Goal: Information Seeking & Learning: Check status

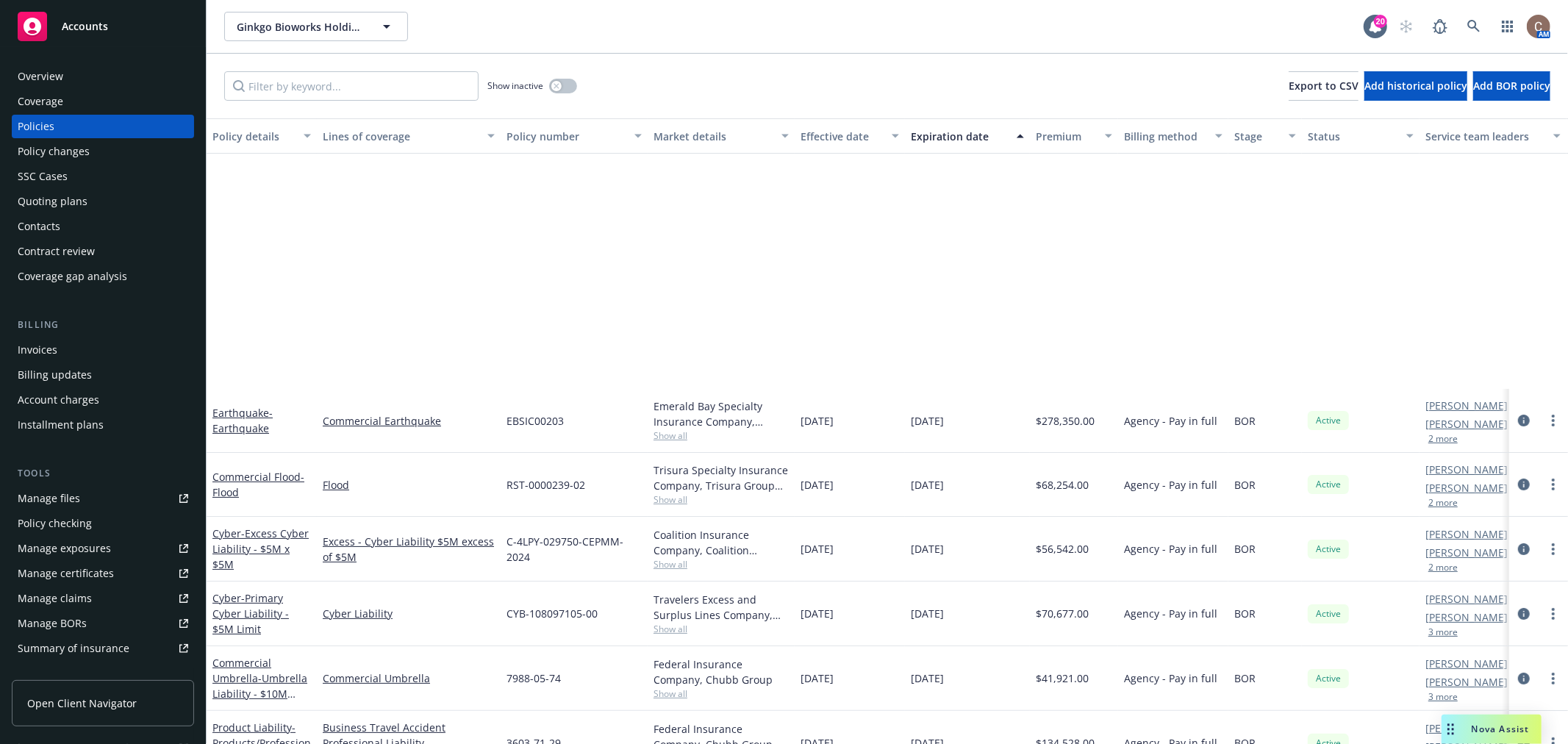
scroll to position [302, 0]
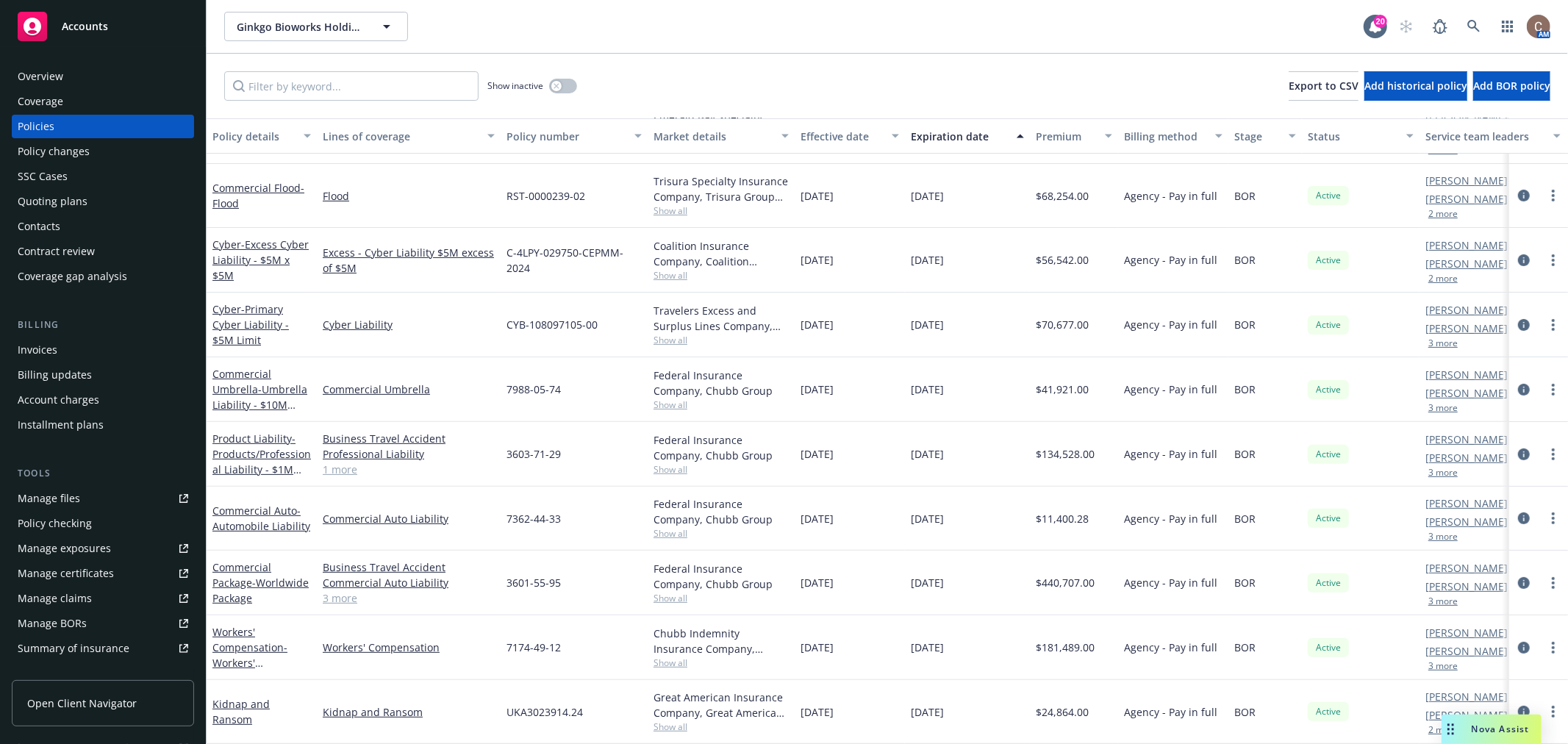
click at [103, 17] on div "Accounts" at bounding box center [103, 27] width 170 height 30
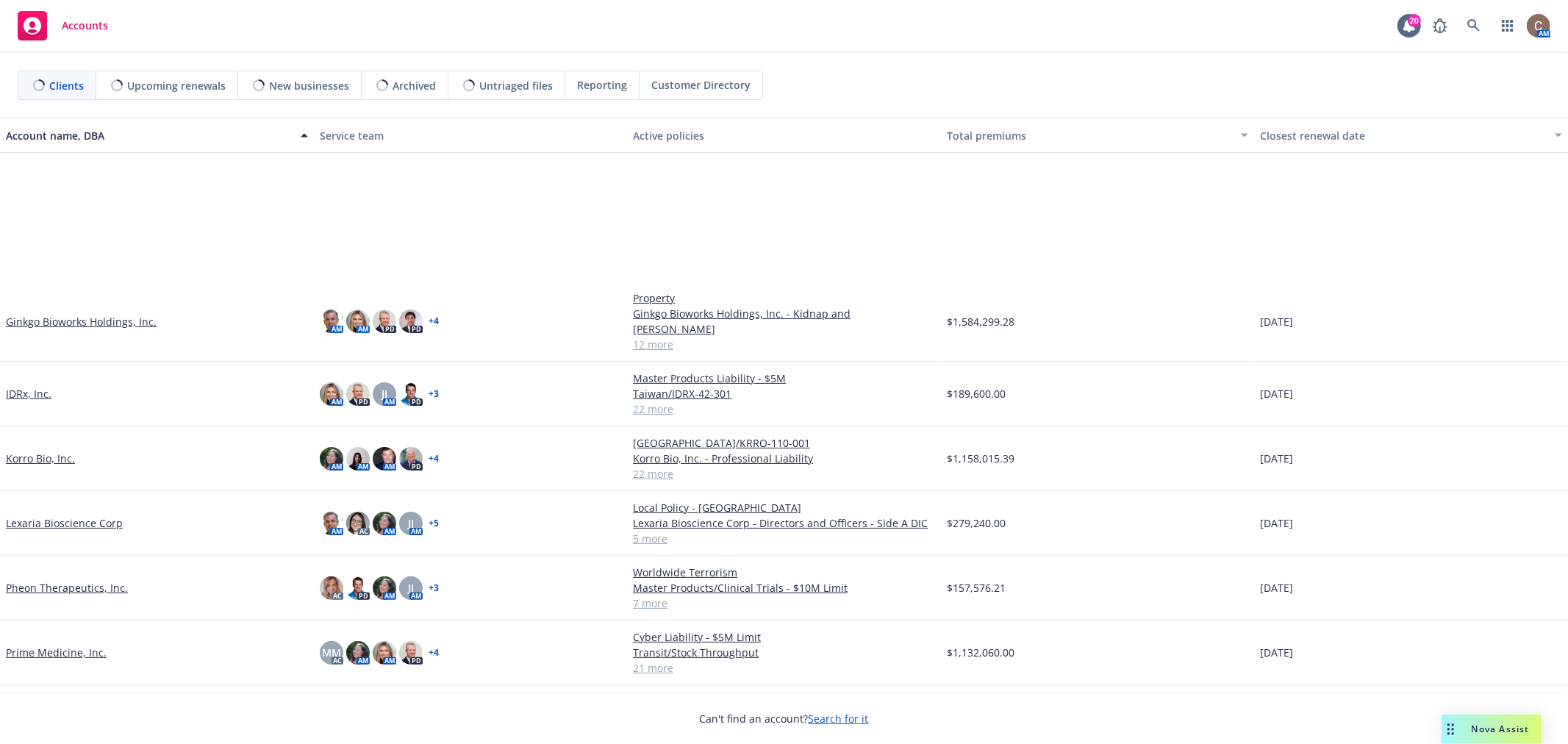
scroll to position [401, 0]
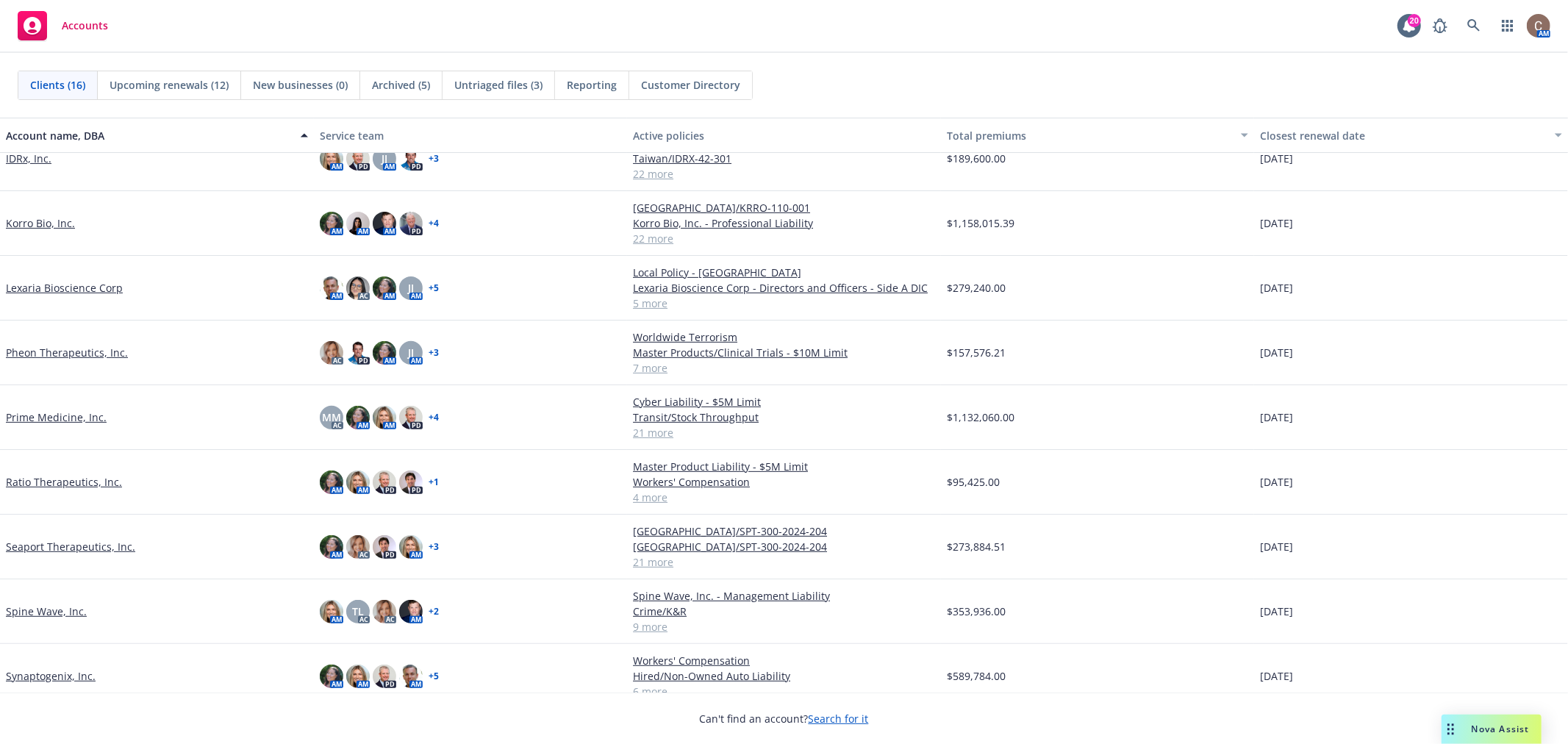
click at [72, 539] on link "Seaport Therapeutics, Inc." at bounding box center [70, 546] width 130 height 16
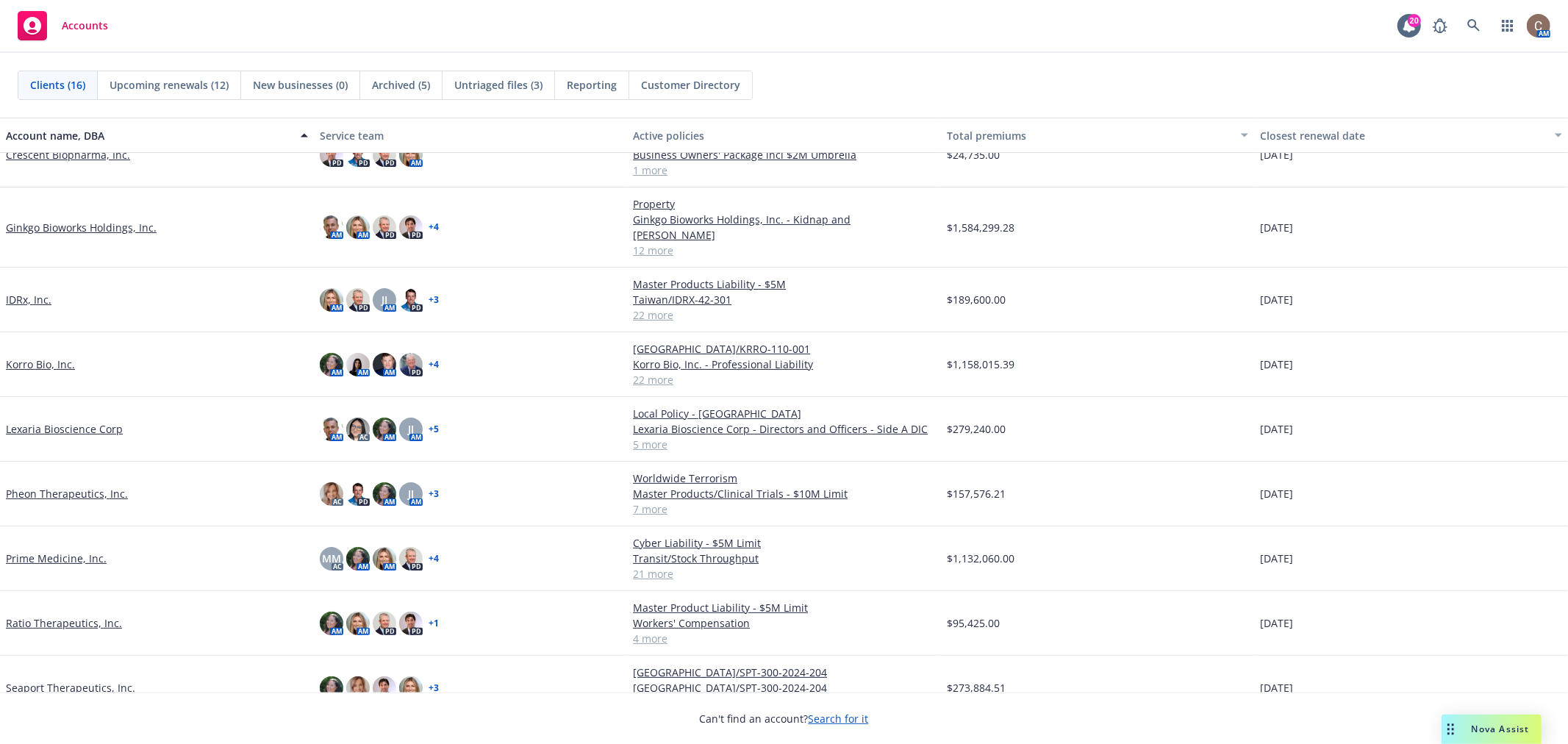
scroll to position [81, 0]
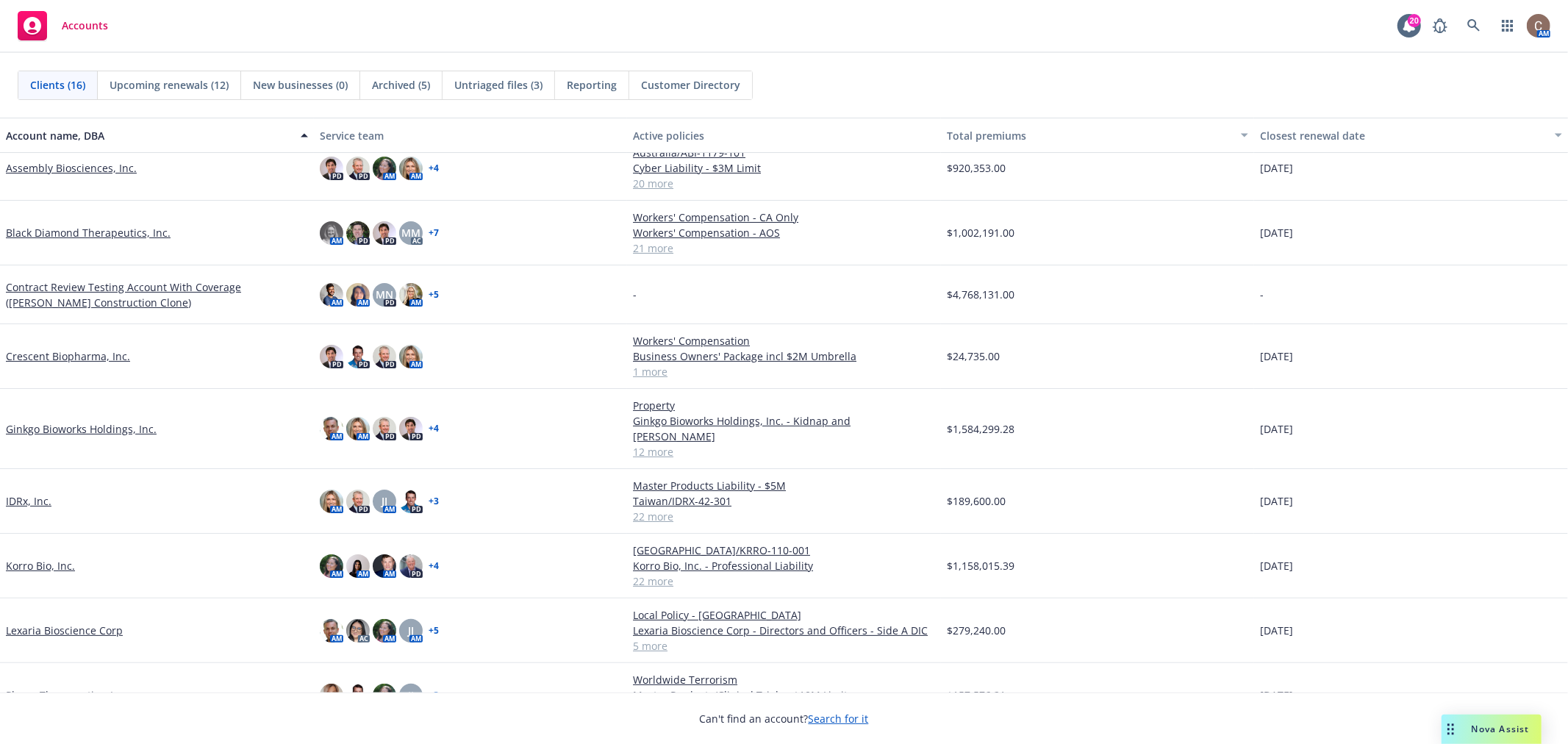
click at [44, 421] on link "Ginkgo Bioworks Holdings, Inc." at bounding box center [81, 428] width 151 height 16
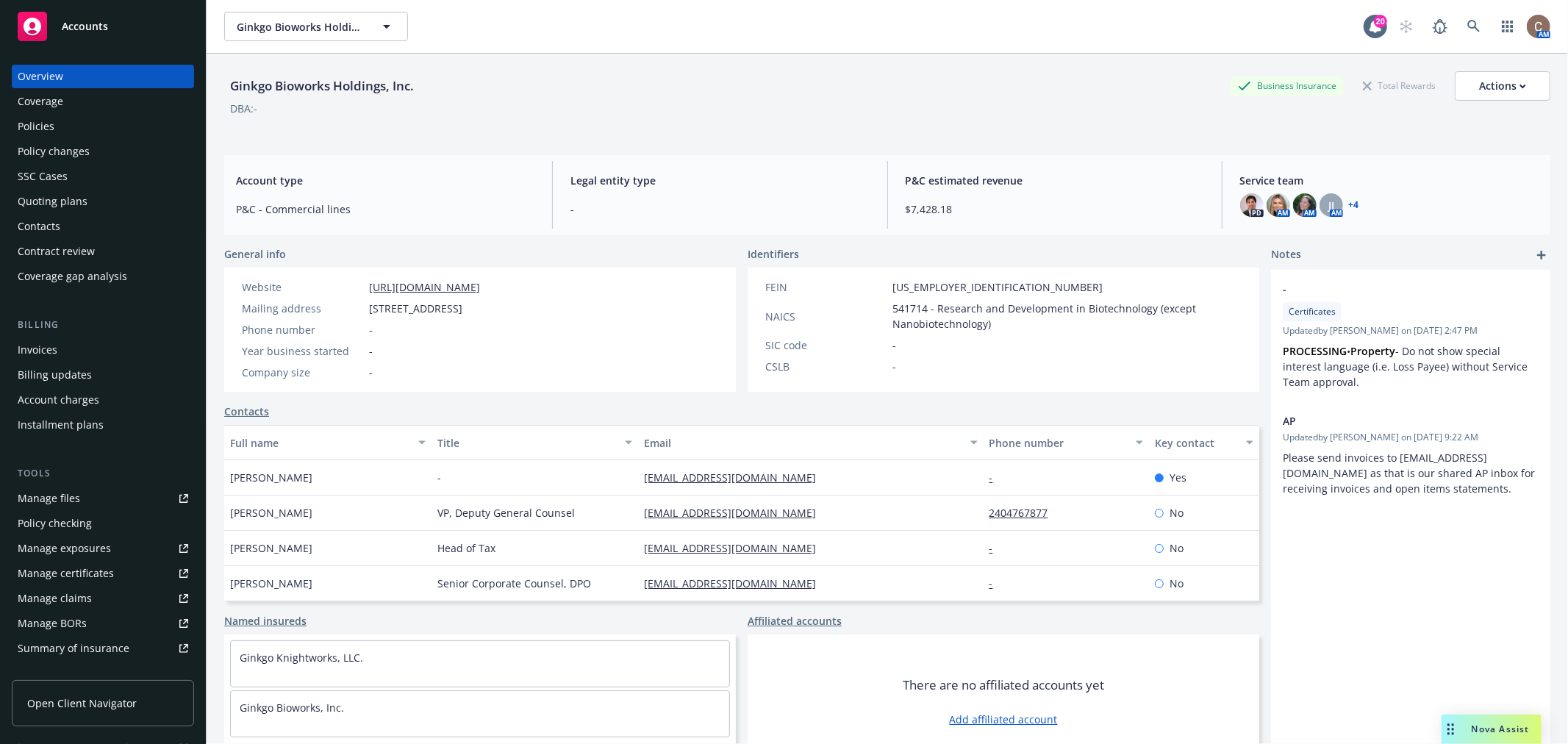
click at [92, 119] on div "Policies" at bounding box center [103, 126] width 170 height 23
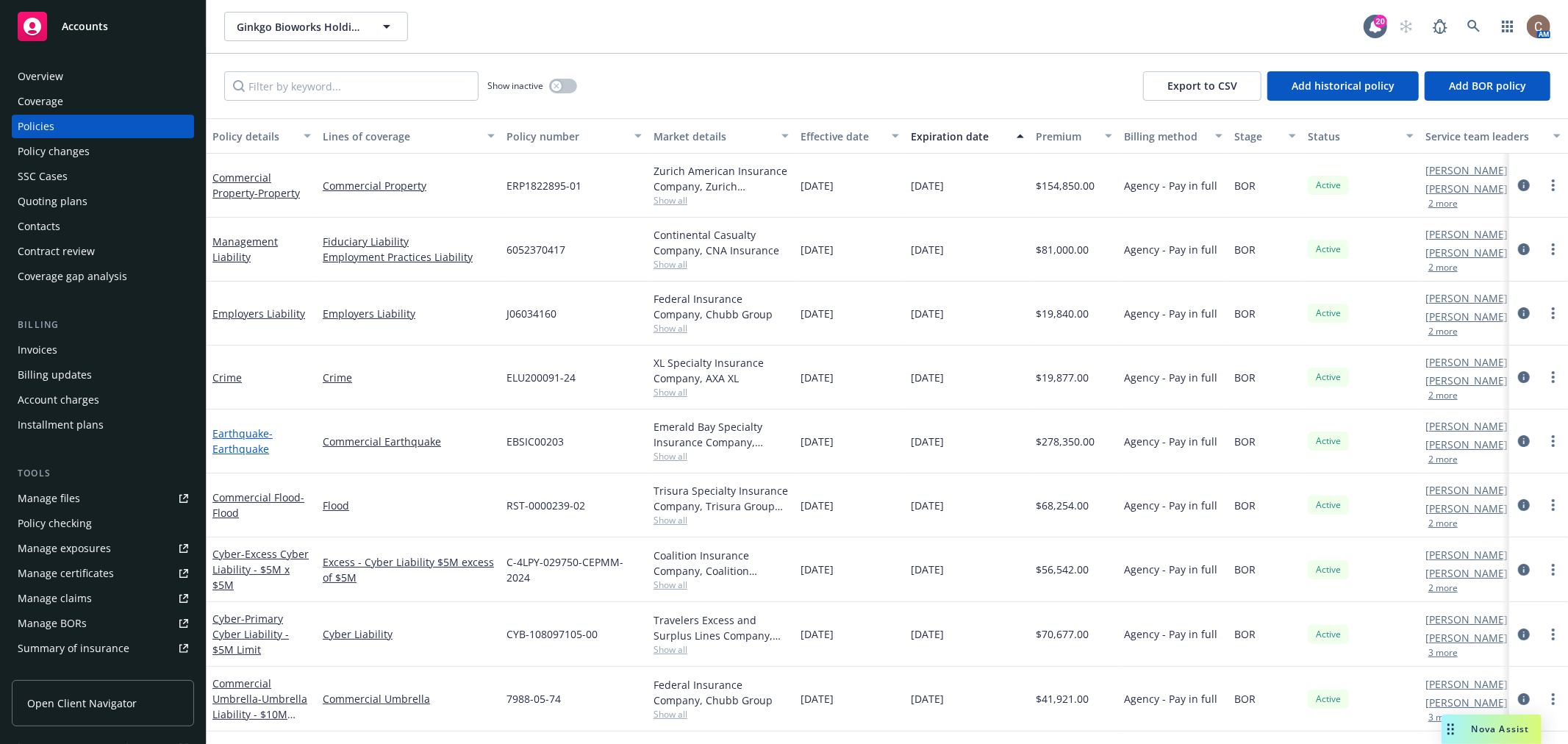
click at [246, 452] on span "- Earthquake" at bounding box center [243, 441] width 60 height 30
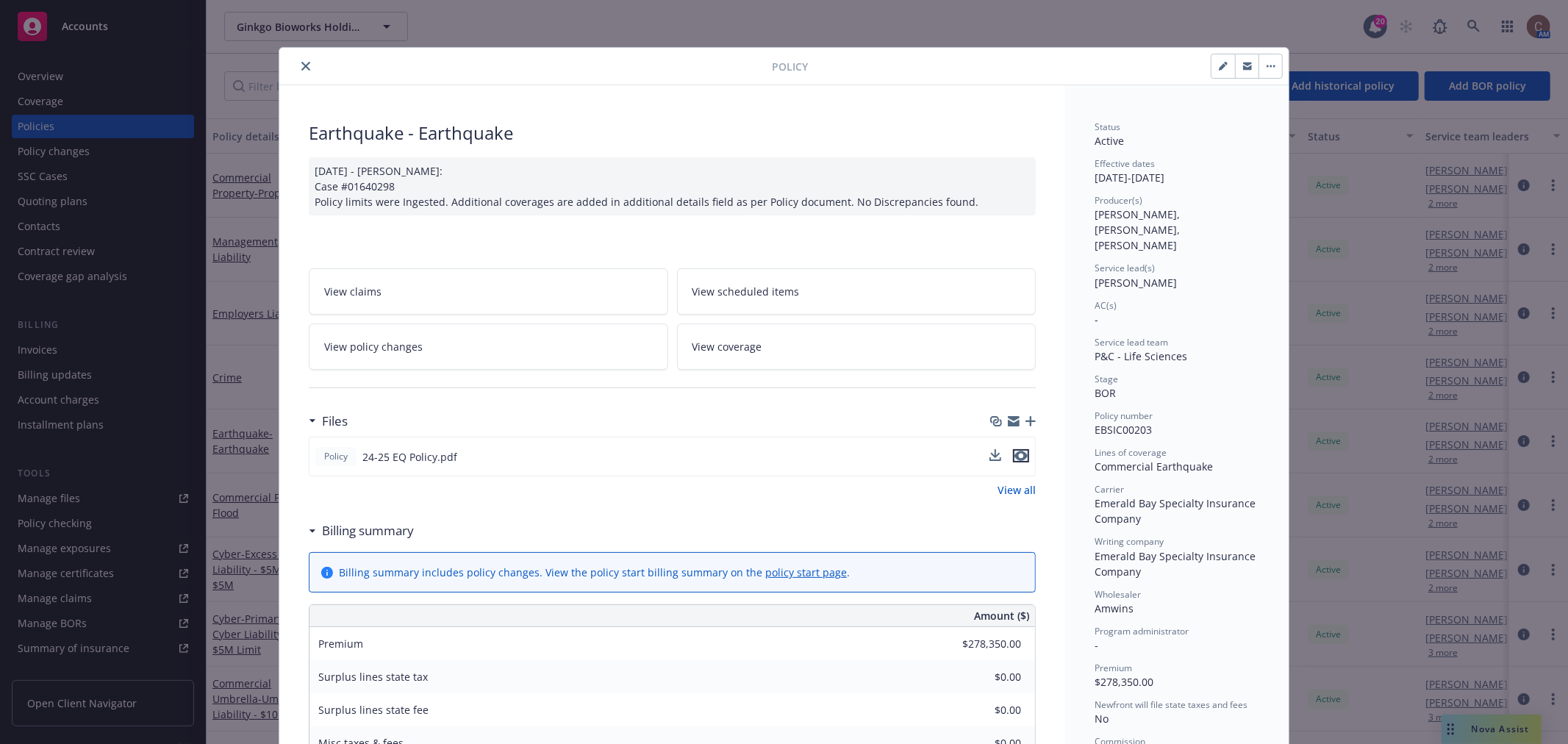
click at [1014, 454] on icon "preview file" at bounding box center [1021, 455] width 13 height 10
drag, startPoint x: 304, startPoint y: 68, endPoint x: 314, endPoint y: 111, distance: 44.1
click at [304, 68] on icon "close" at bounding box center [306, 67] width 9 height 9
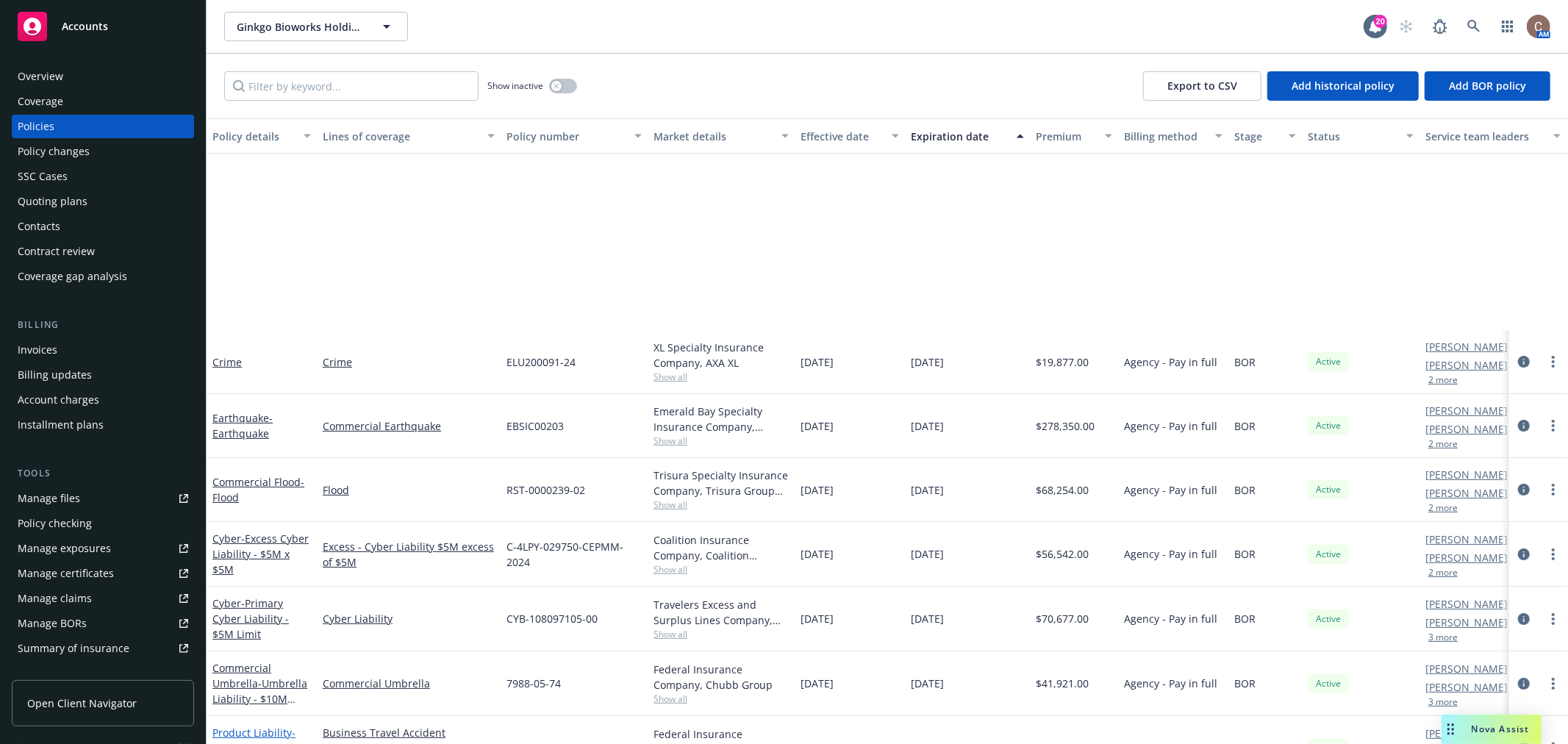
scroll to position [244, 0]
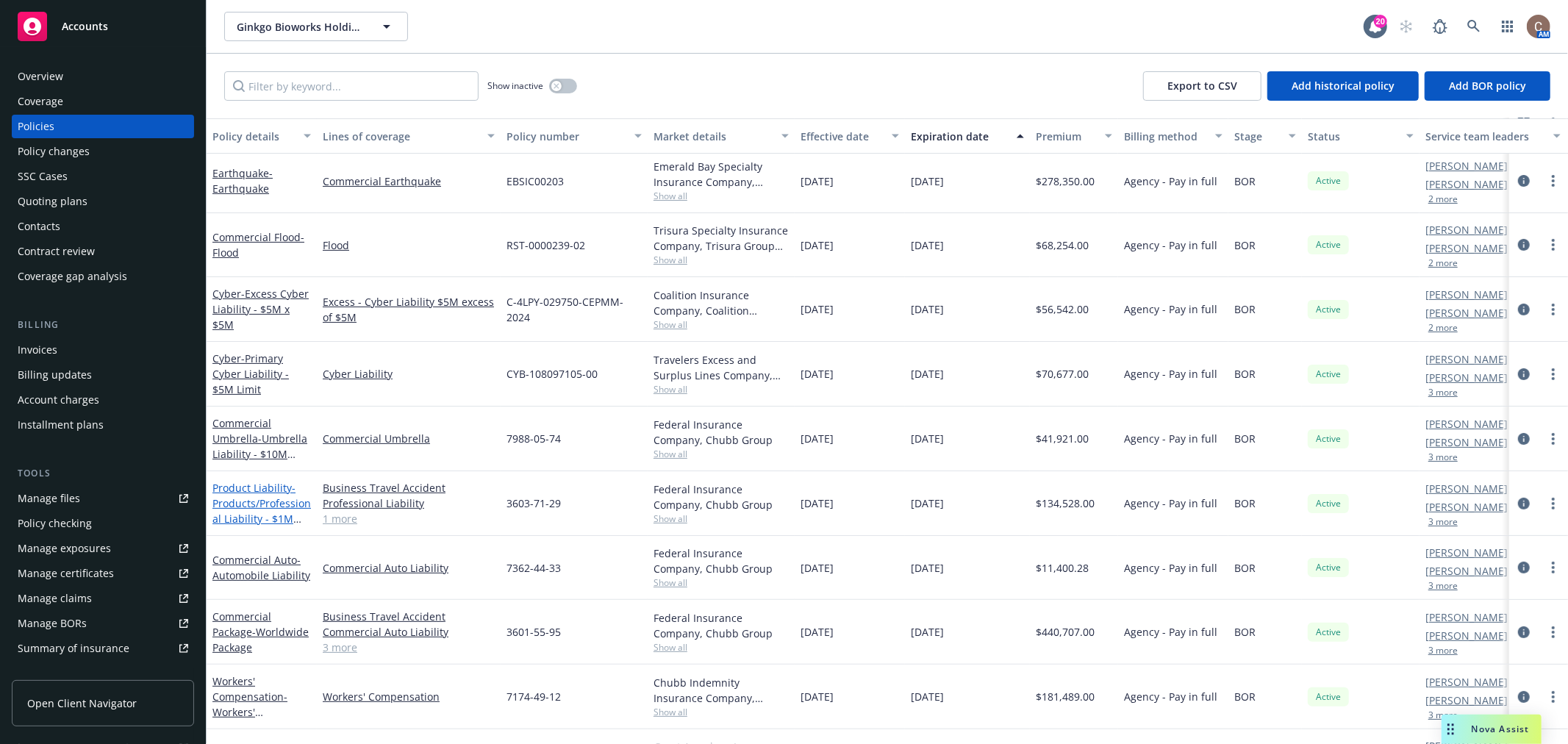
click at [269, 502] on span "- Products/Professional Liability - $1M Limit" at bounding box center [262, 510] width 98 height 60
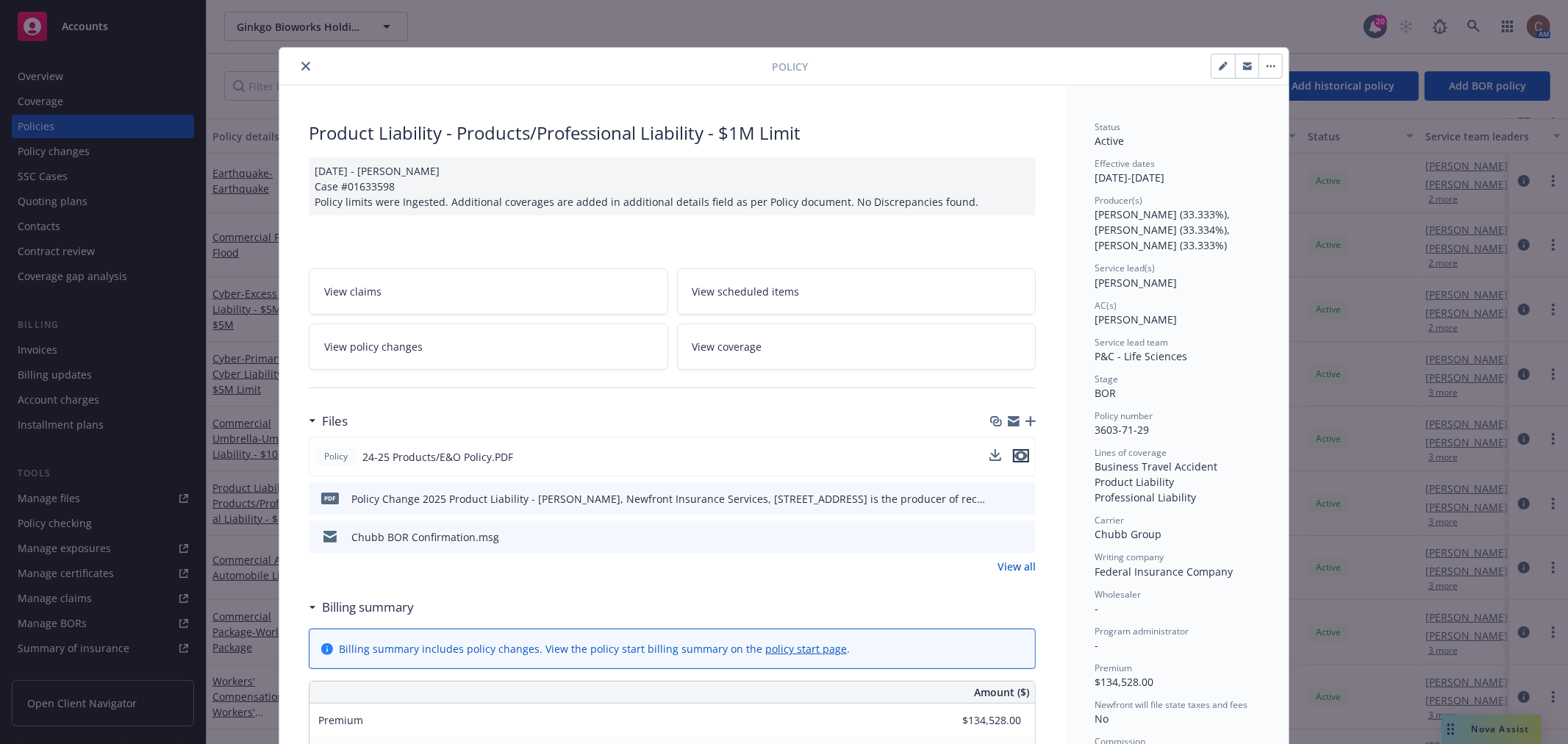
click at [1020, 457] on icon "preview file" at bounding box center [1021, 455] width 13 height 10
click at [302, 63] on icon "close" at bounding box center [306, 67] width 9 height 9
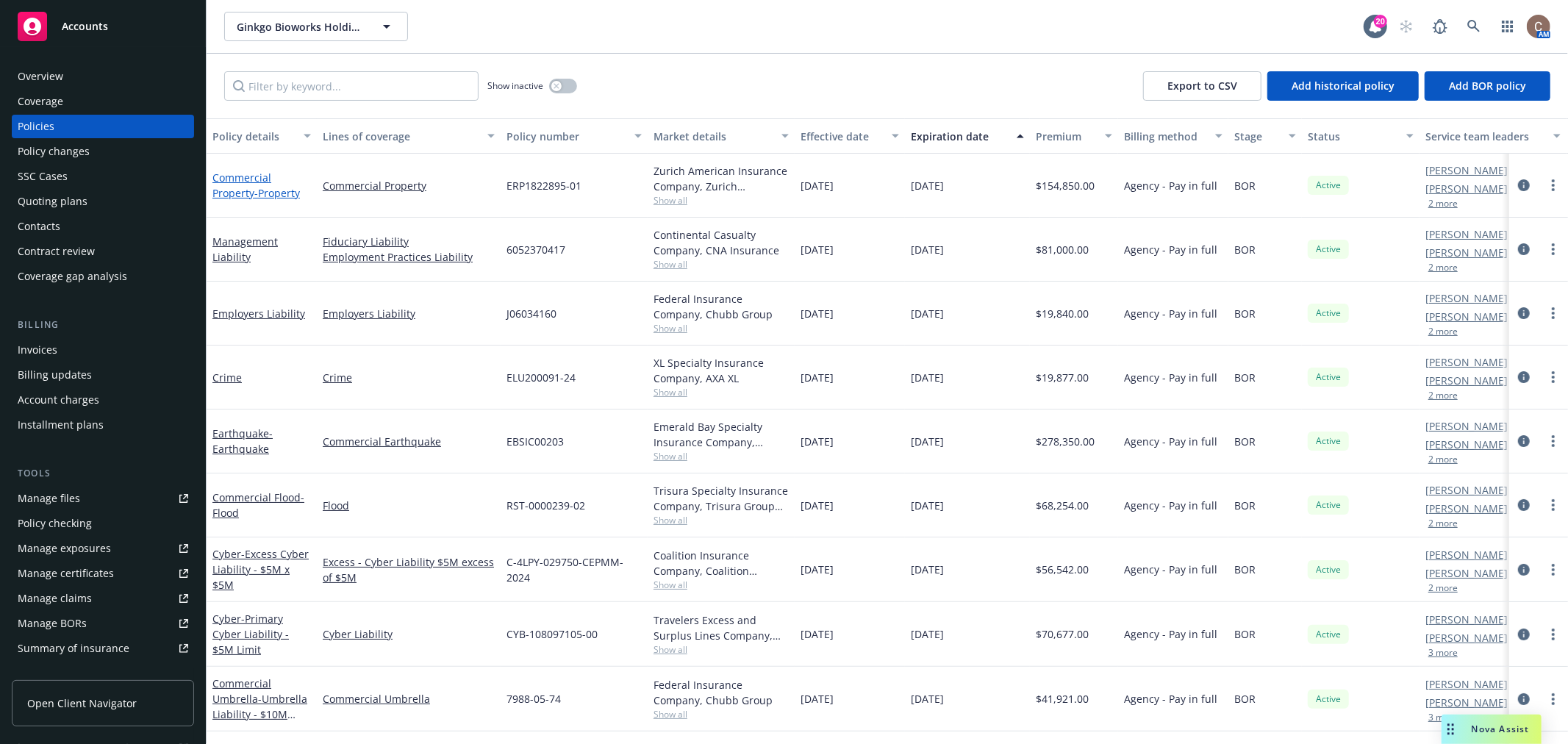
click at [270, 194] on span "- Property" at bounding box center [277, 192] width 45 height 14
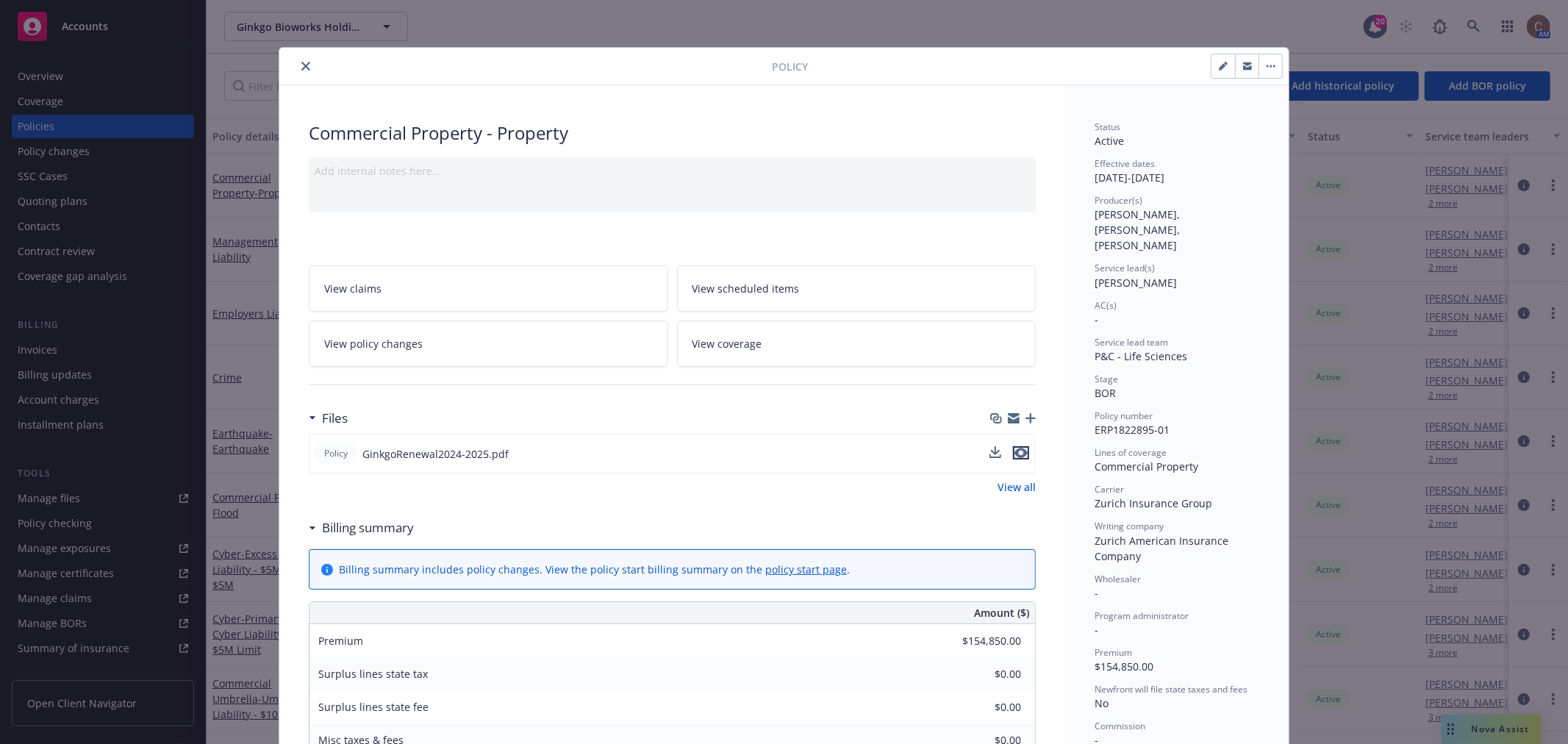
click at [1014, 451] on icon "preview file" at bounding box center [1021, 453] width 13 height 10
click at [302, 64] on icon "close" at bounding box center [306, 67] width 9 height 9
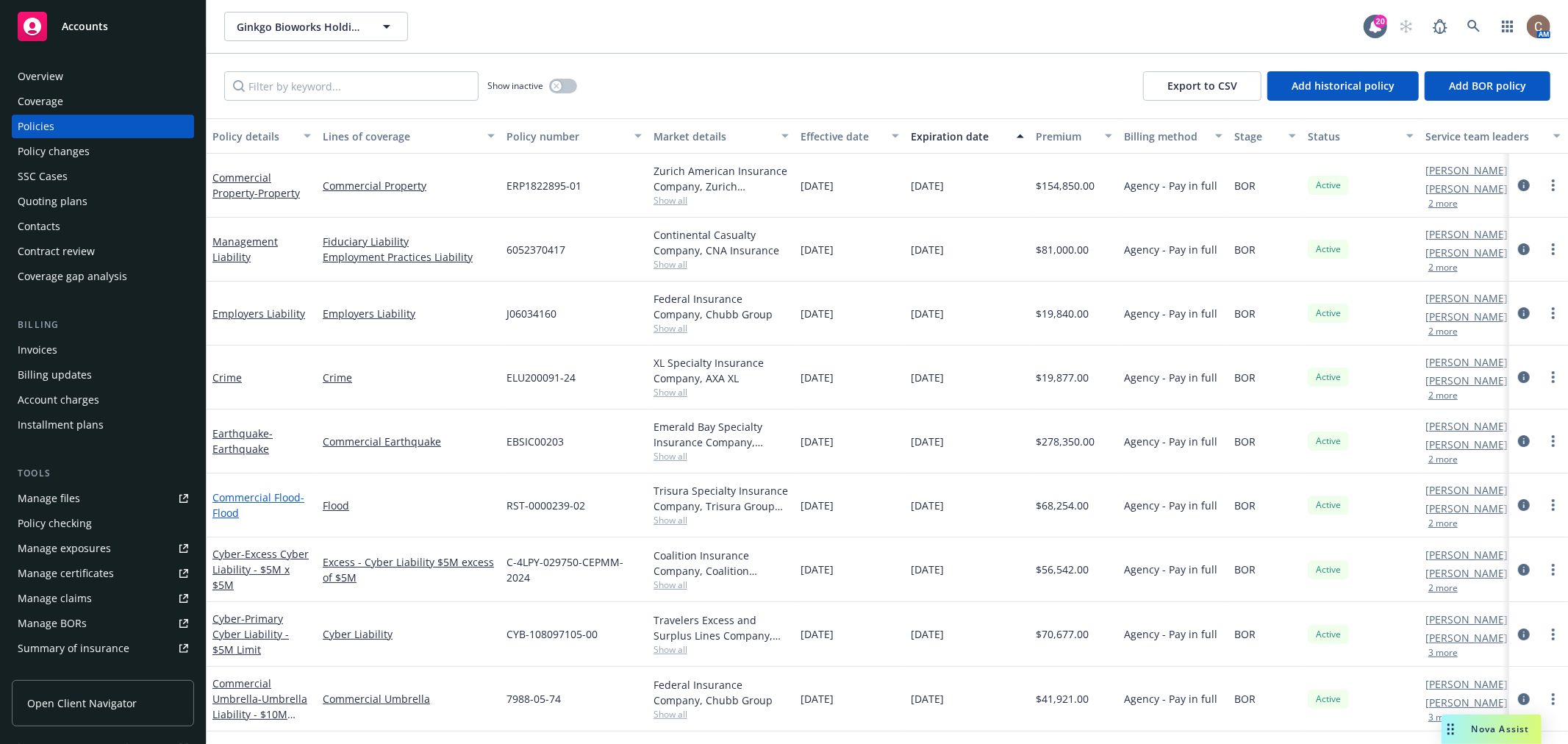
click at [269, 490] on link "Commercial Flood - Flood" at bounding box center [258, 505] width 92 height 30
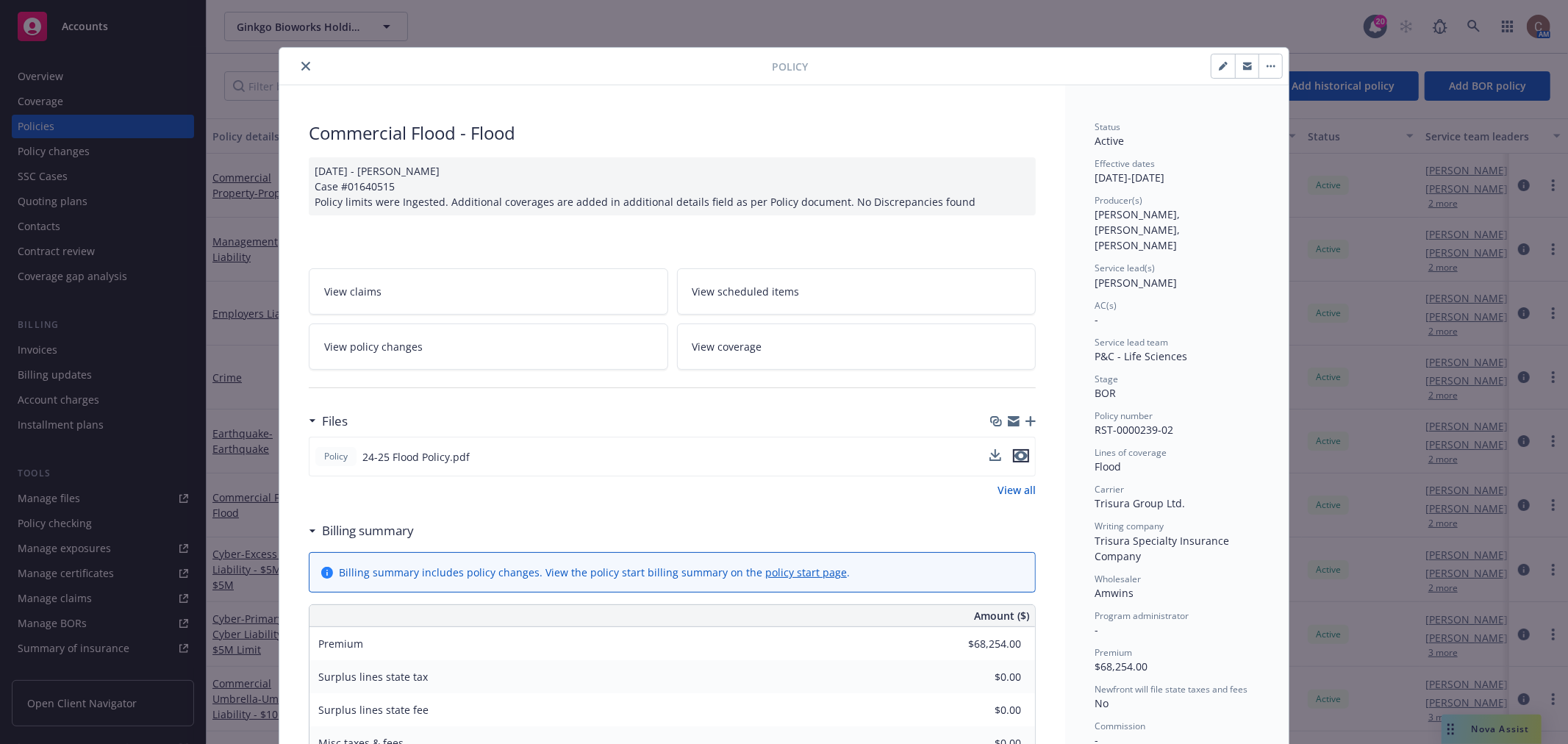
click at [1023, 450] on button "preview file" at bounding box center [1021, 455] width 16 height 13
click at [297, 71] on button "close" at bounding box center [305, 66] width 18 height 18
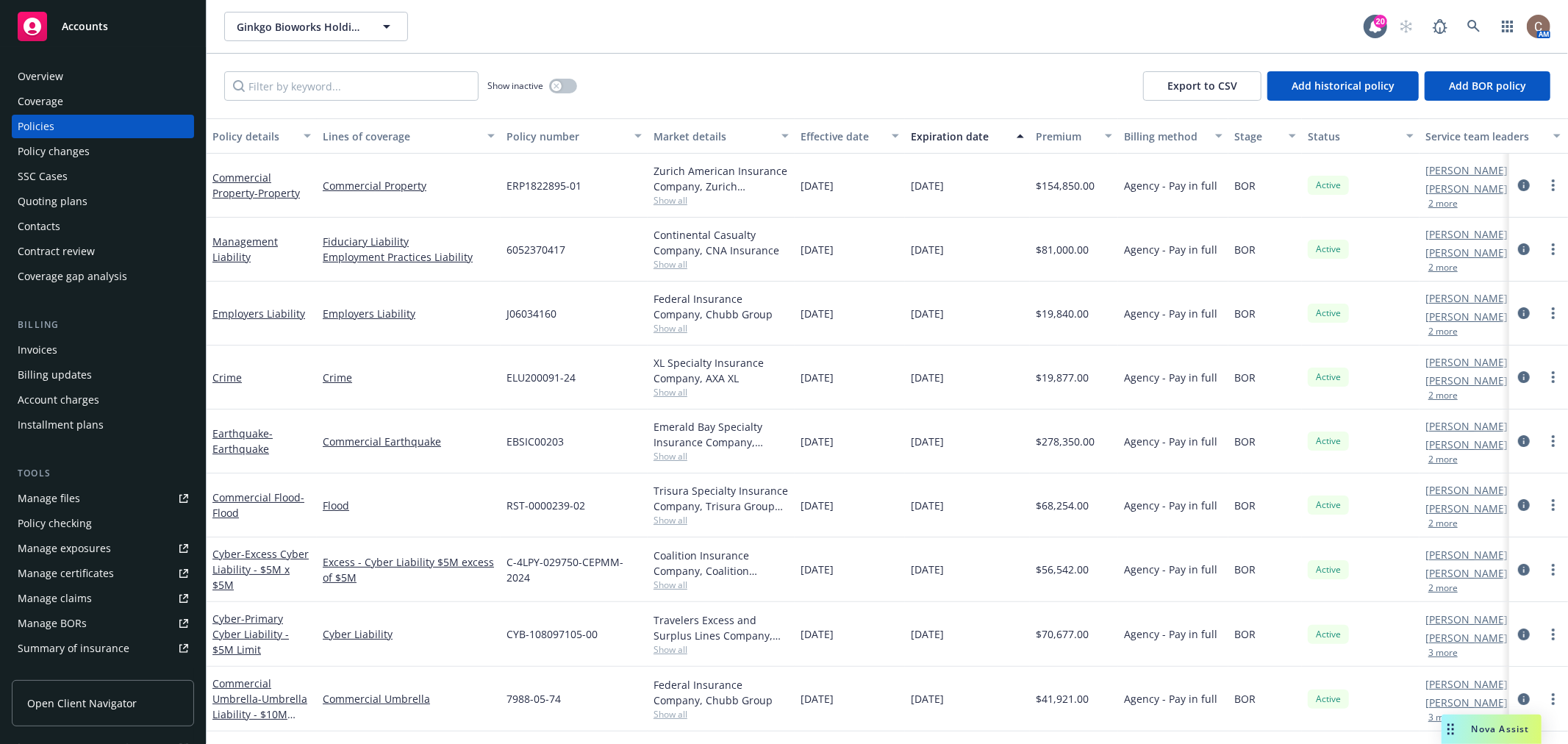
click at [116, 20] on div "Accounts" at bounding box center [103, 27] width 170 height 30
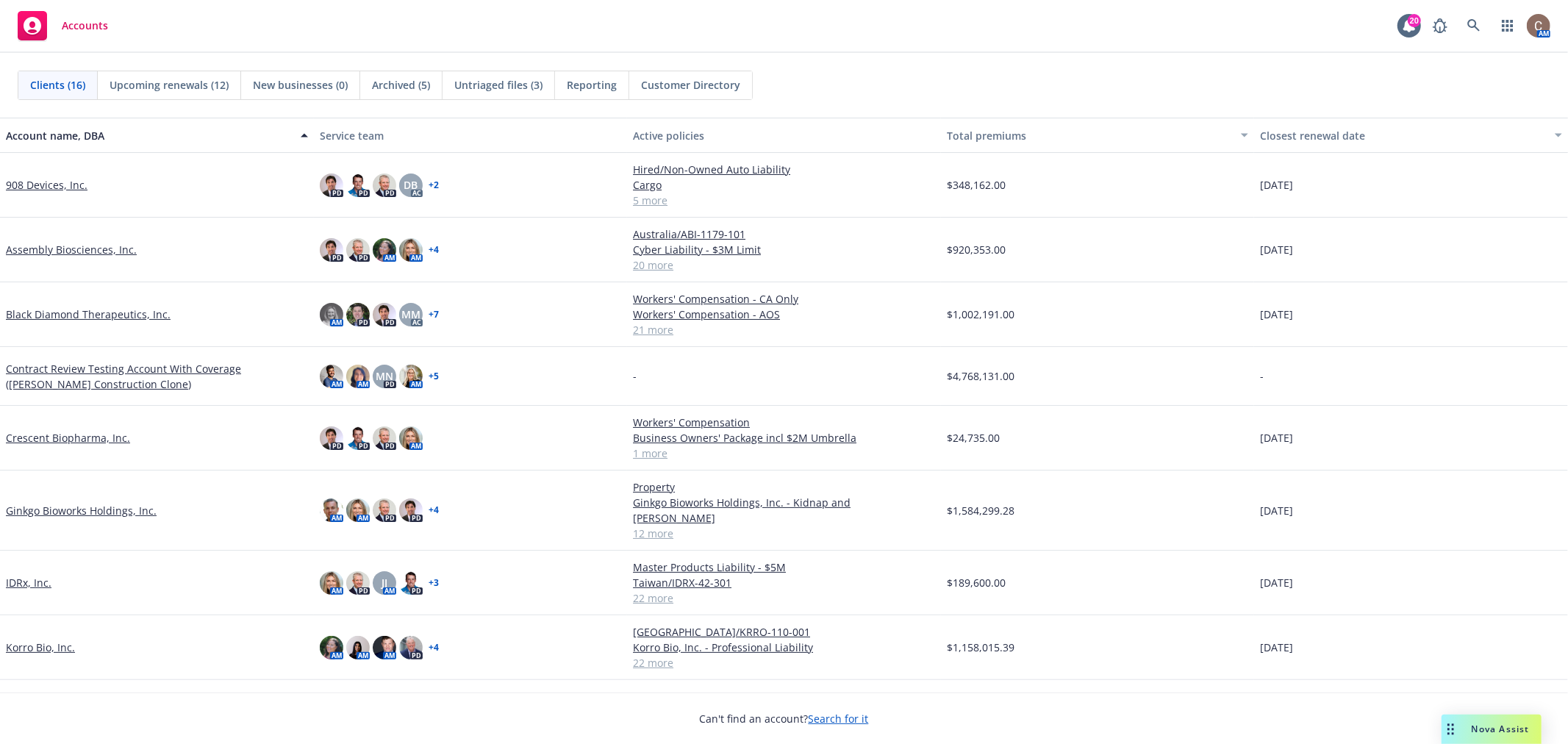
click at [49, 188] on link "908 Devices, Inc." at bounding box center [46, 184] width 81 height 16
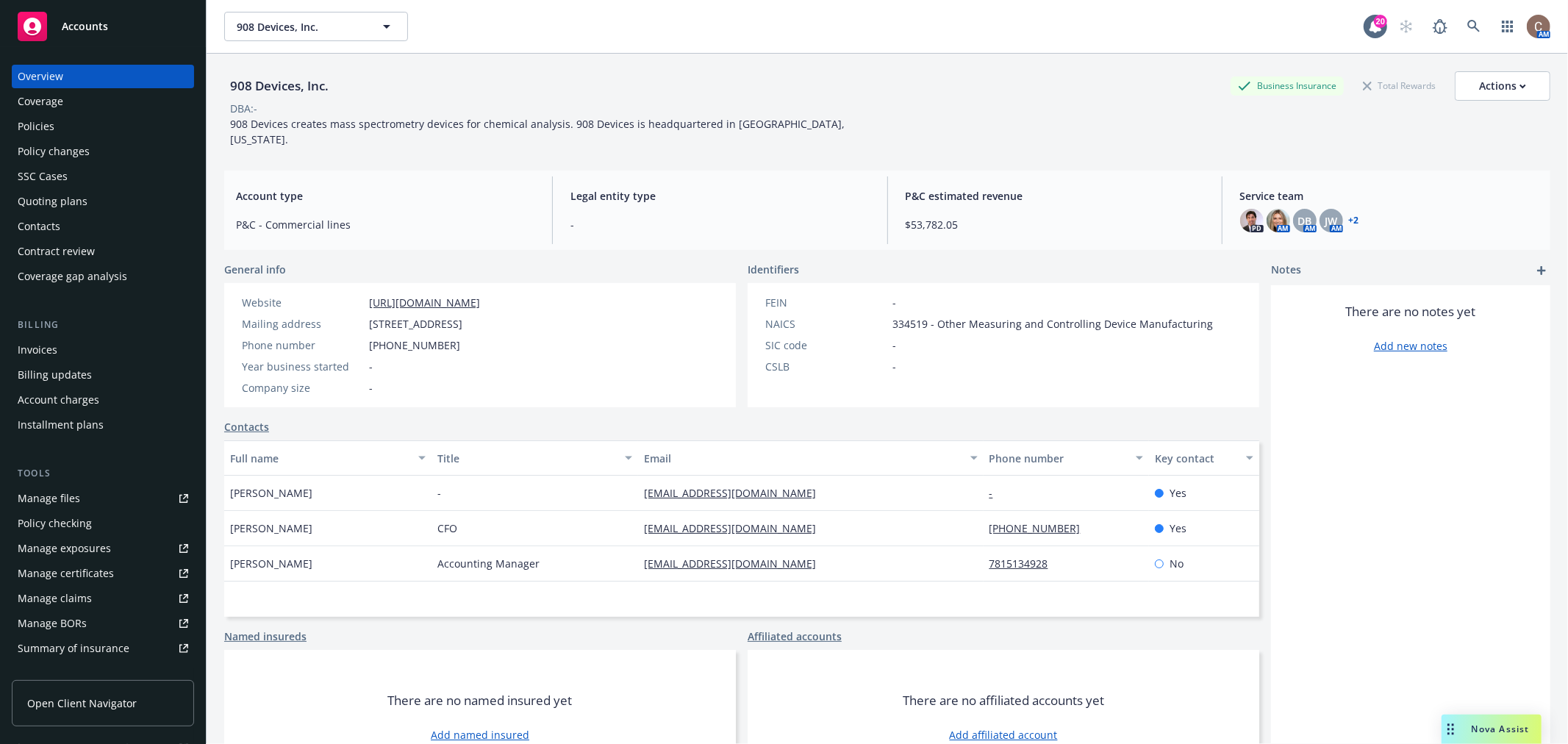
click at [65, 116] on div "Policies" at bounding box center [103, 126] width 170 height 23
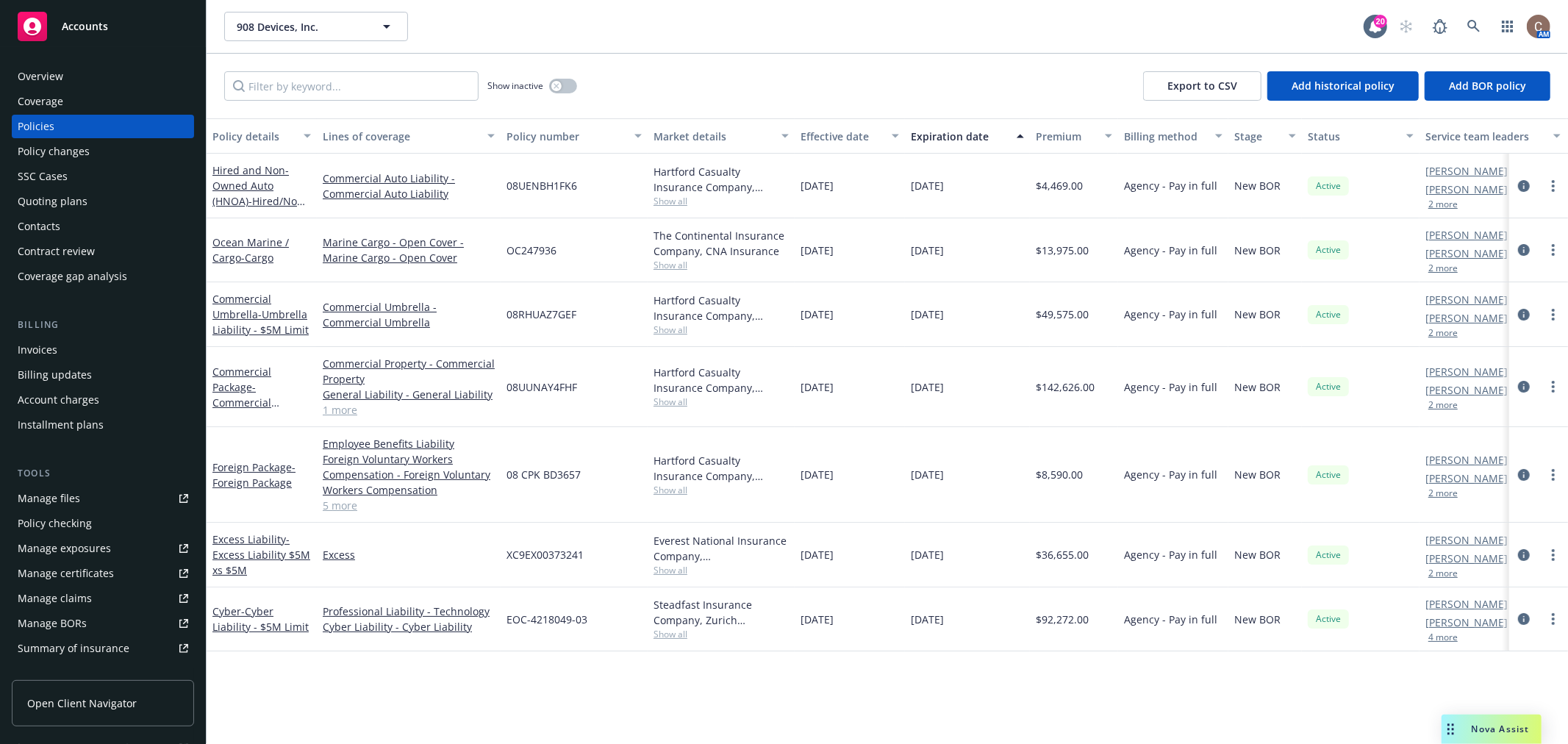
click at [688, 91] on div "Show inactive Export to CSV Add historical policy Add BOR policy" at bounding box center [887, 86] width 1362 height 65
click at [65, 70] on div "Overview" at bounding box center [103, 76] width 170 height 23
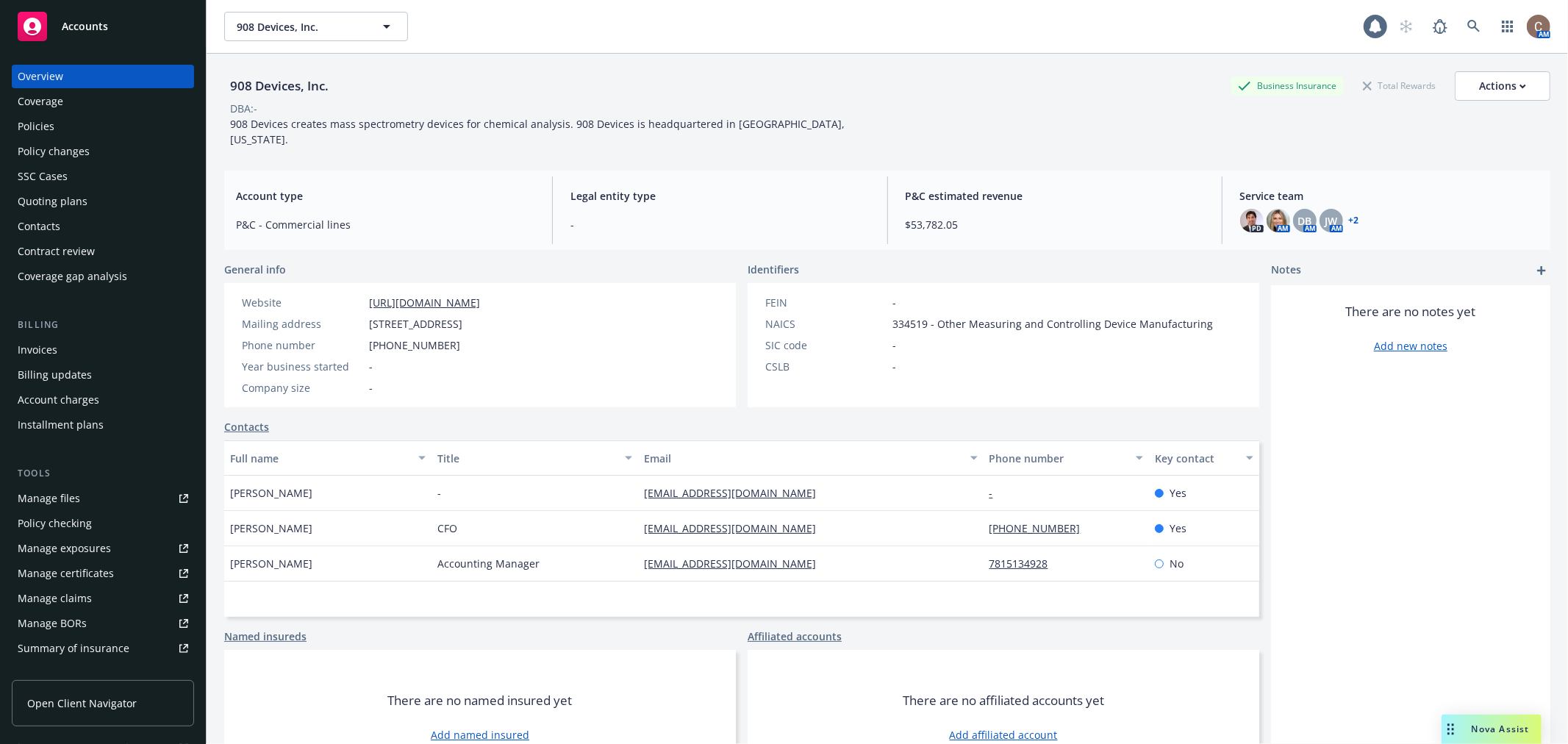
click at [480, 145] on div "908 Devices, Inc. Business Insurance Total Rewards Actions DBA: - 908 Devices c…" at bounding box center [887, 416] width 1326 height 726
click at [116, 27] on div "Accounts" at bounding box center [103, 27] width 170 height 30
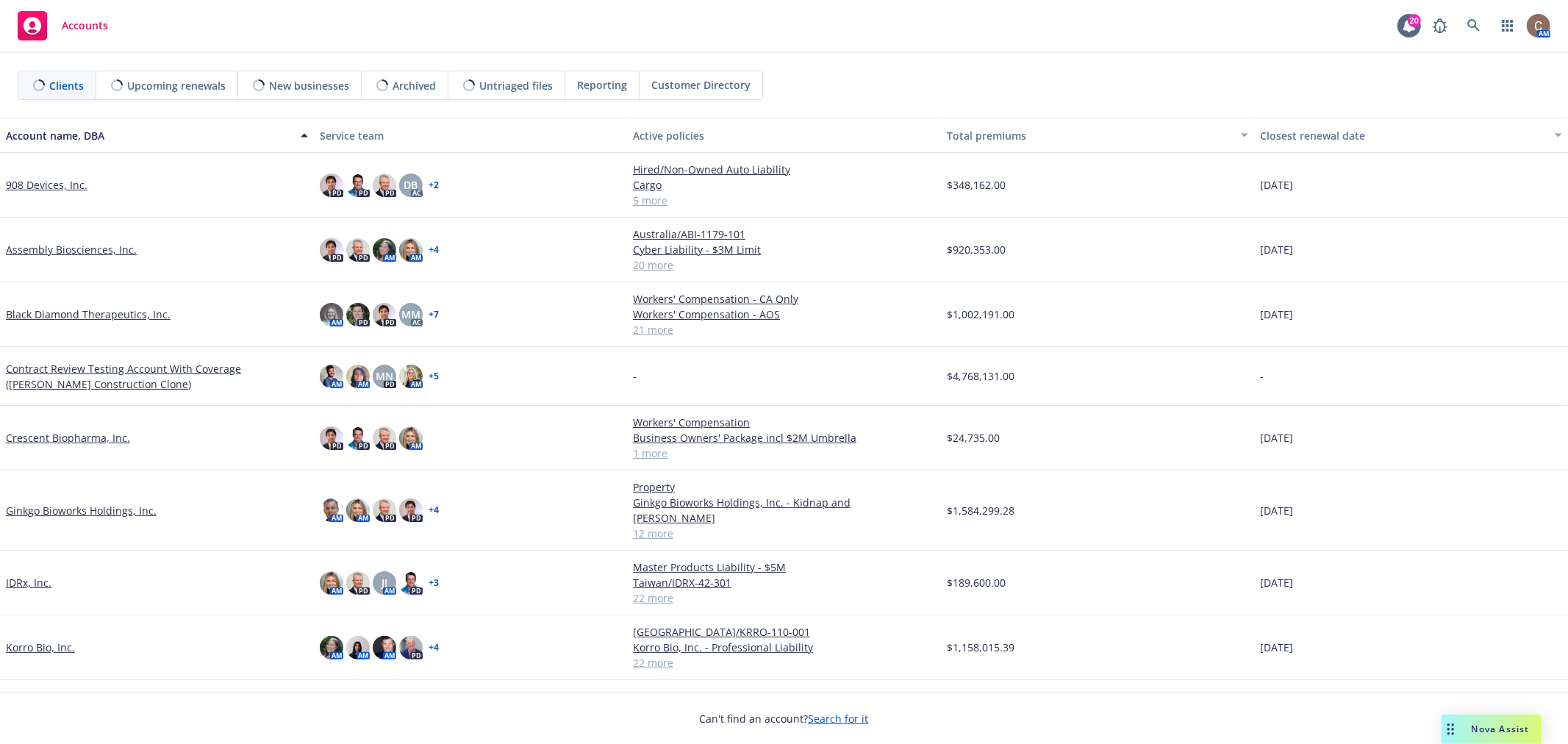
click at [41, 502] on link "Ginkgo Bioworks Holdings, Inc." at bounding box center [81, 510] width 151 height 16
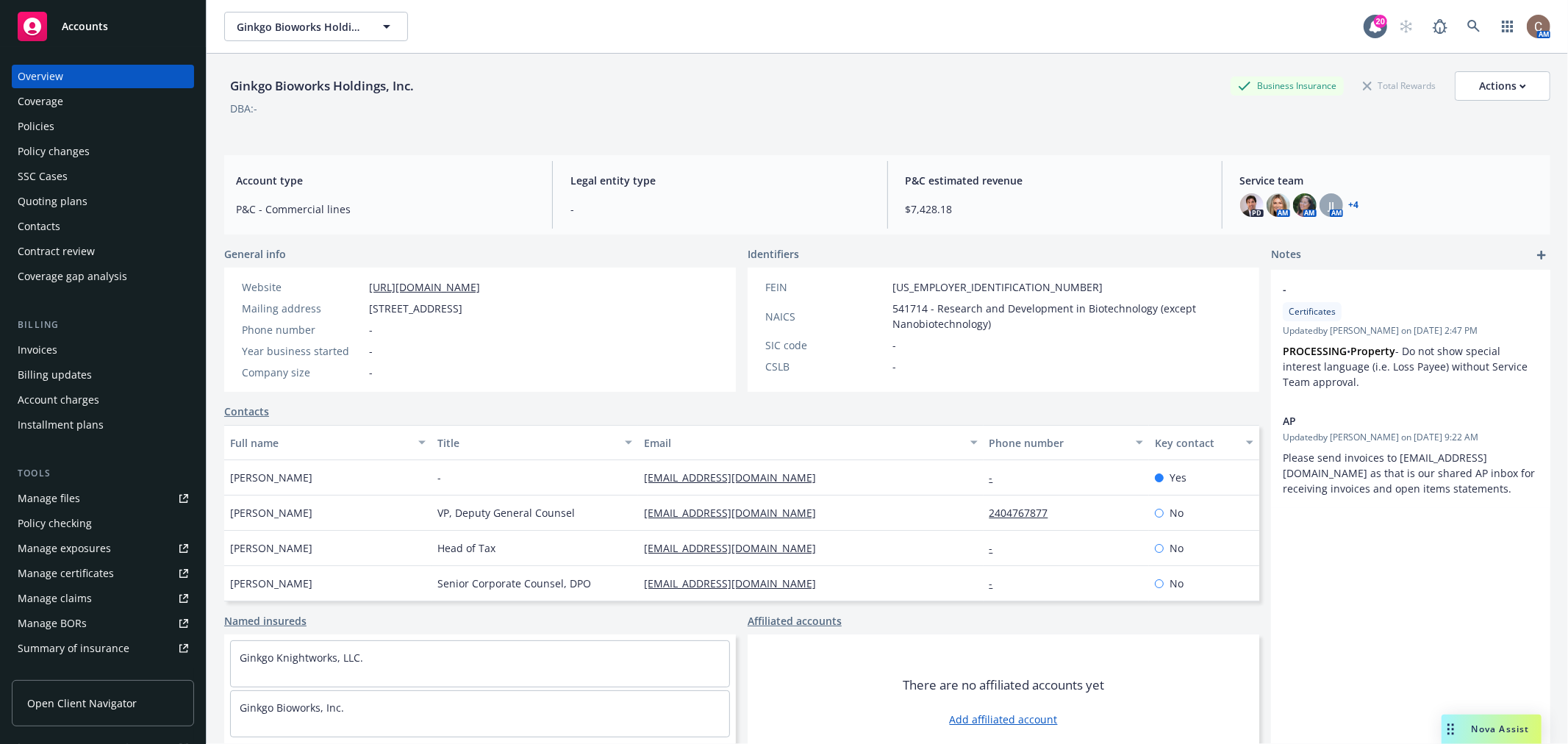
click at [49, 130] on div "Policies" at bounding box center [36, 126] width 37 height 23
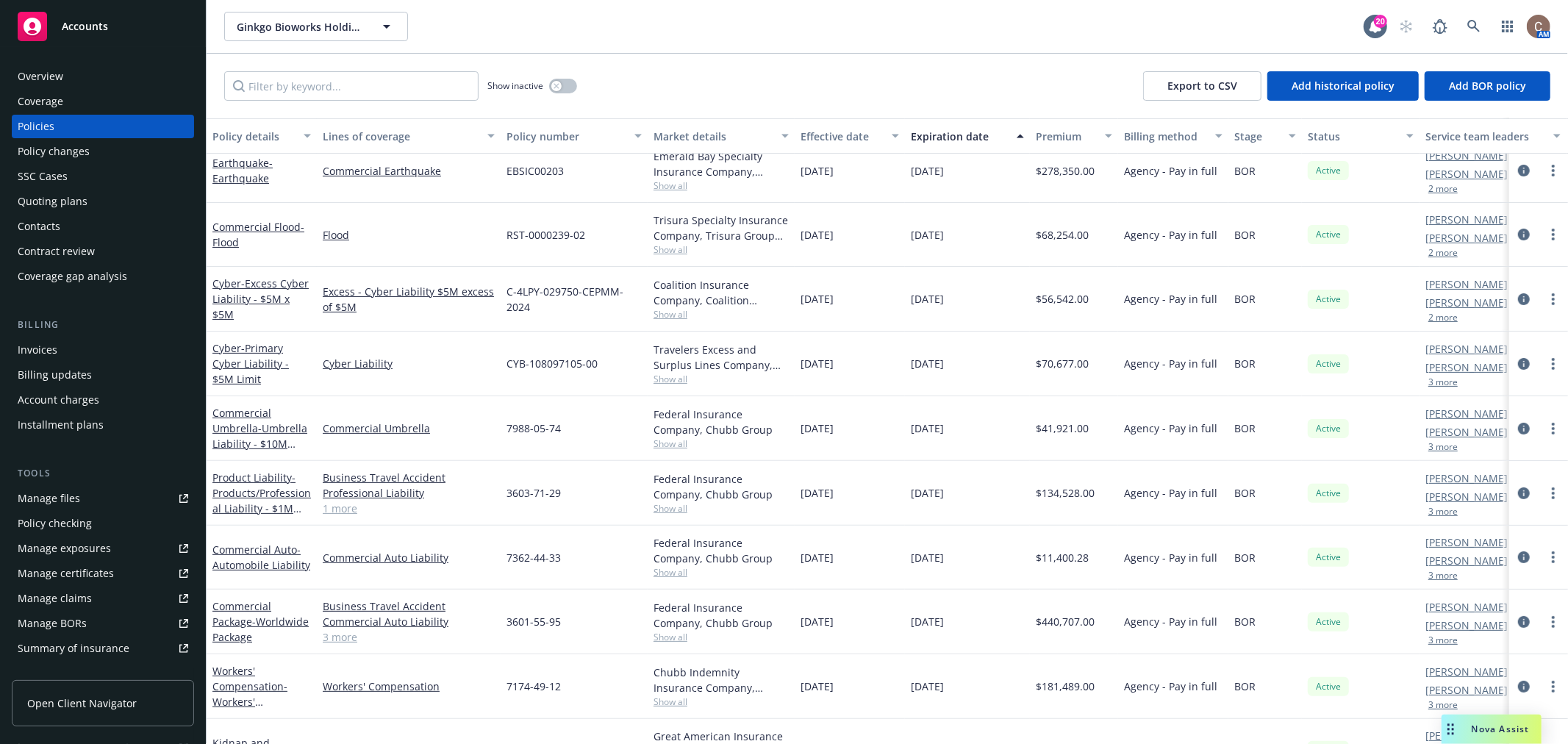
scroll to position [302, 0]
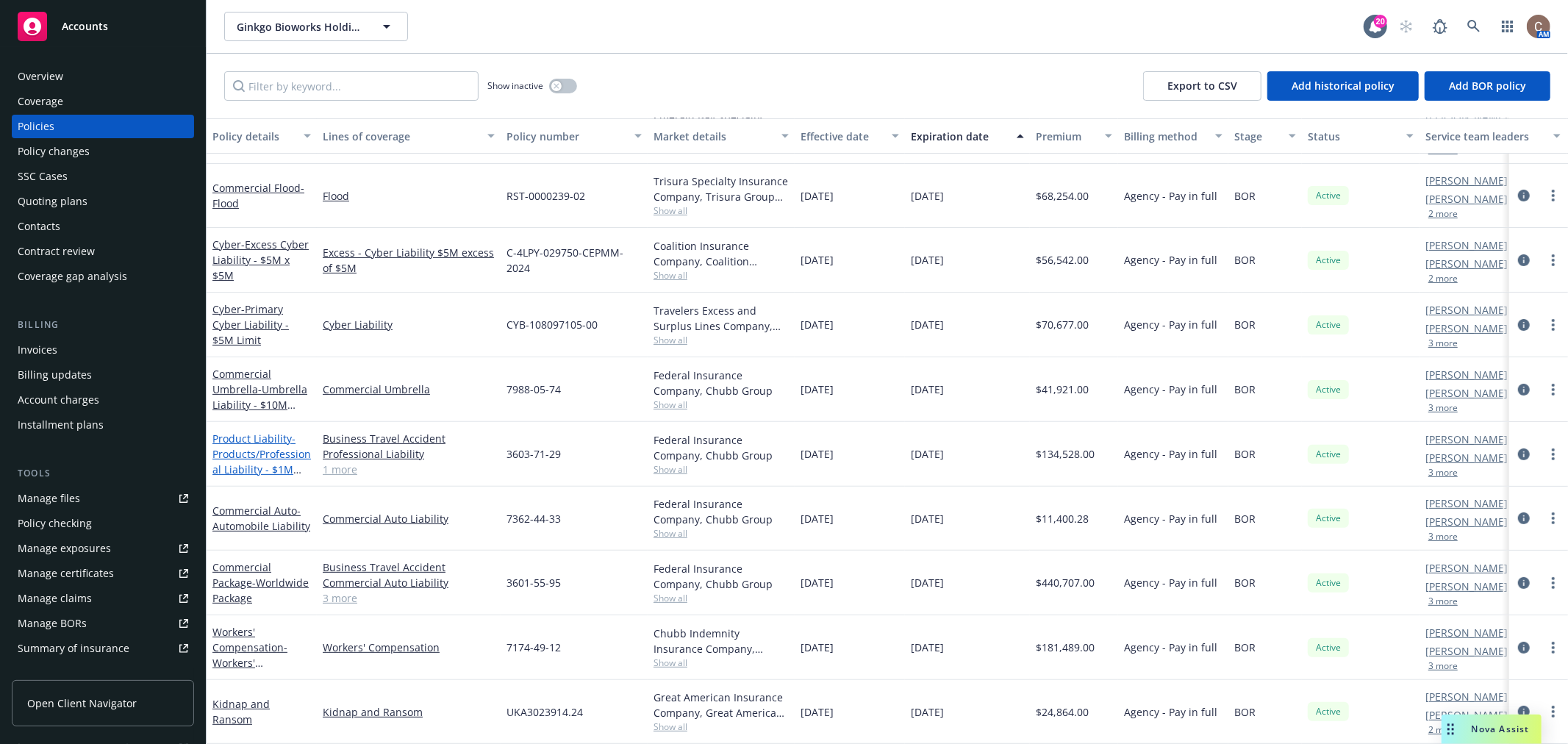
click at [269, 450] on span "- Products/Professional Liability - $1M Limit" at bounding box center [262, 461] width 98 height 60
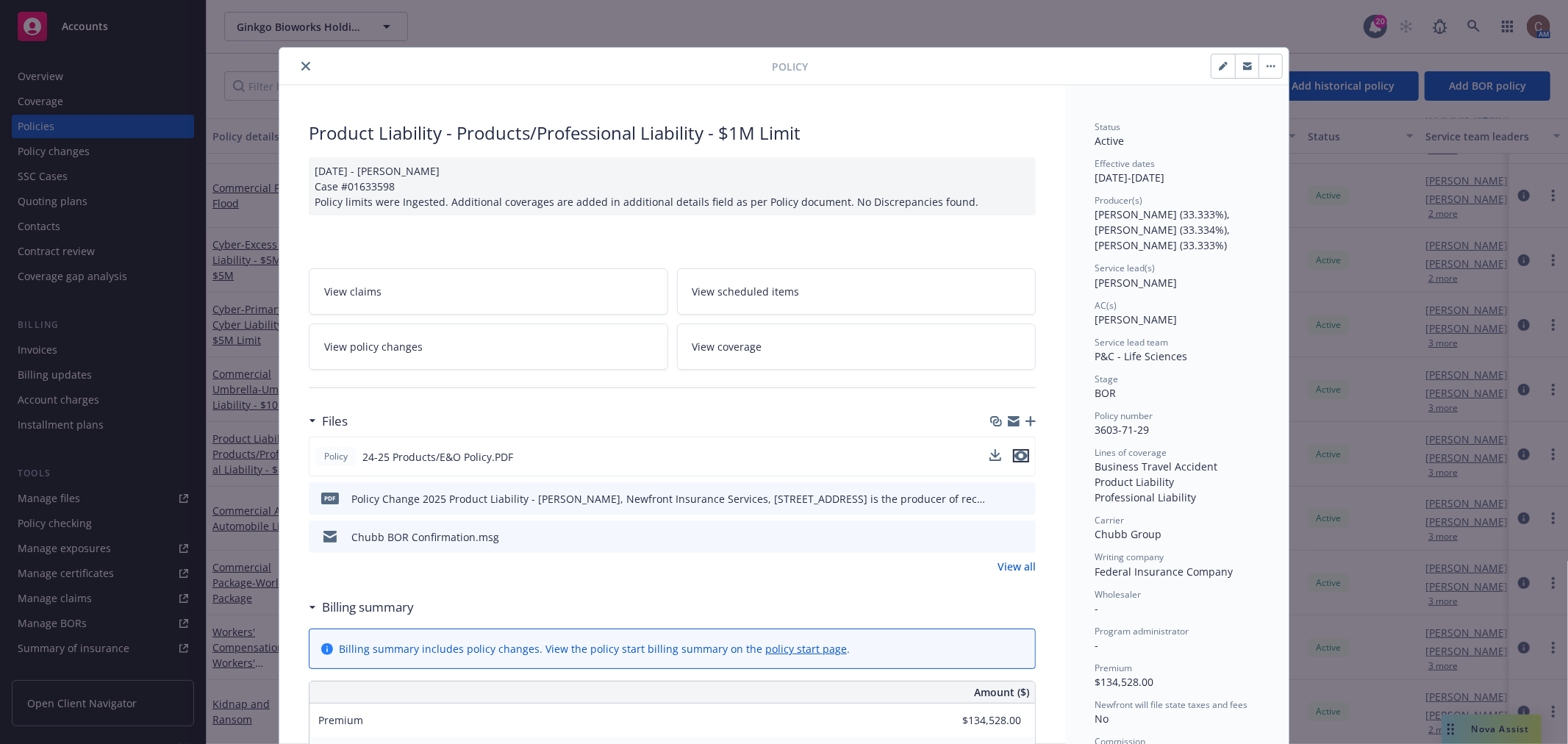
click at [1019, 454] on icon "preview file" at bounding box center [1021, 455] width 13 height 10
